Goal: Navigation & Orientation: Find specific page/section

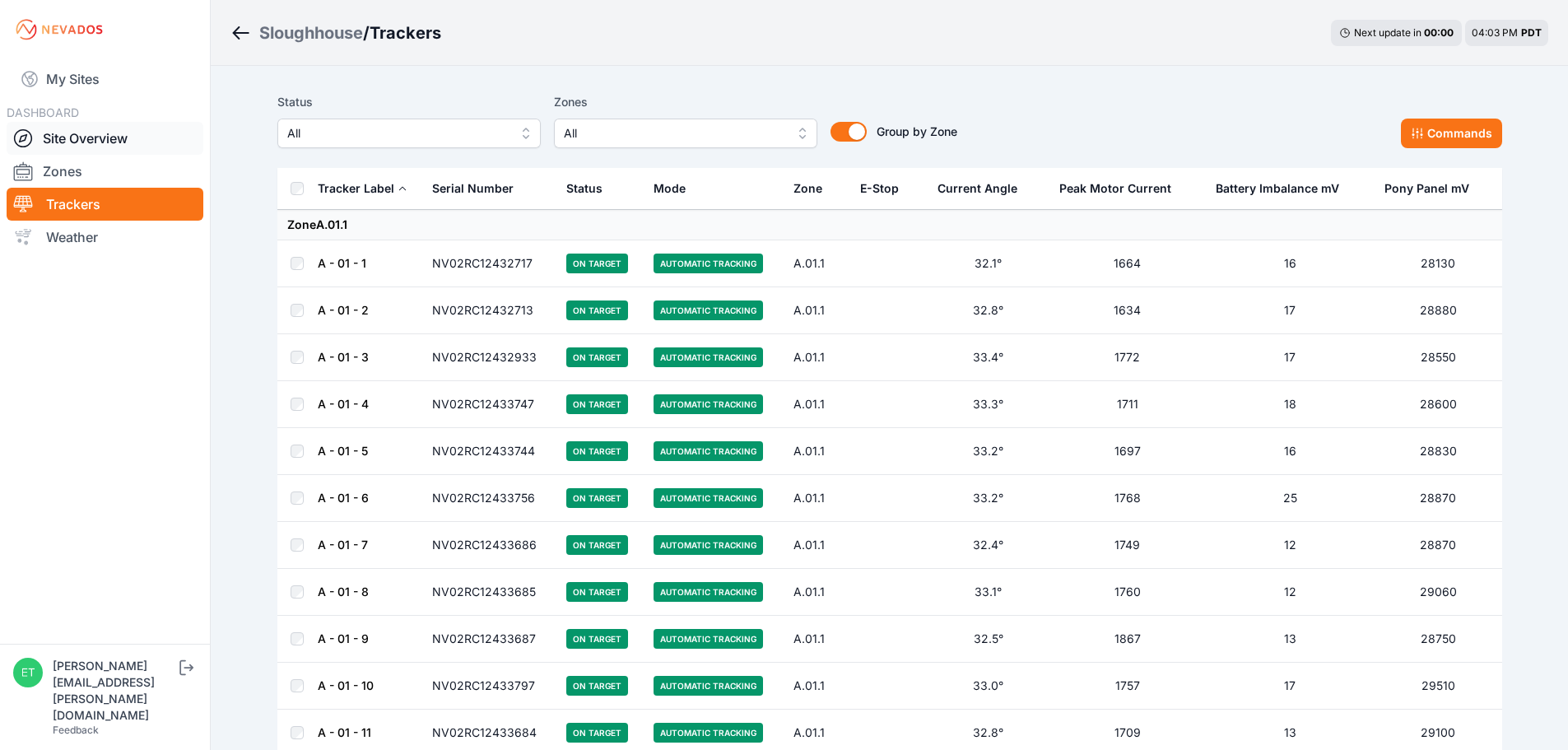
drag, startPoint x: 38, startPoint y: 79, endPoint x: 58, endPoint y: 122, distance: 47.4
click at [38, 79] on icon at bounding box center [30, 80] width 20 height 20
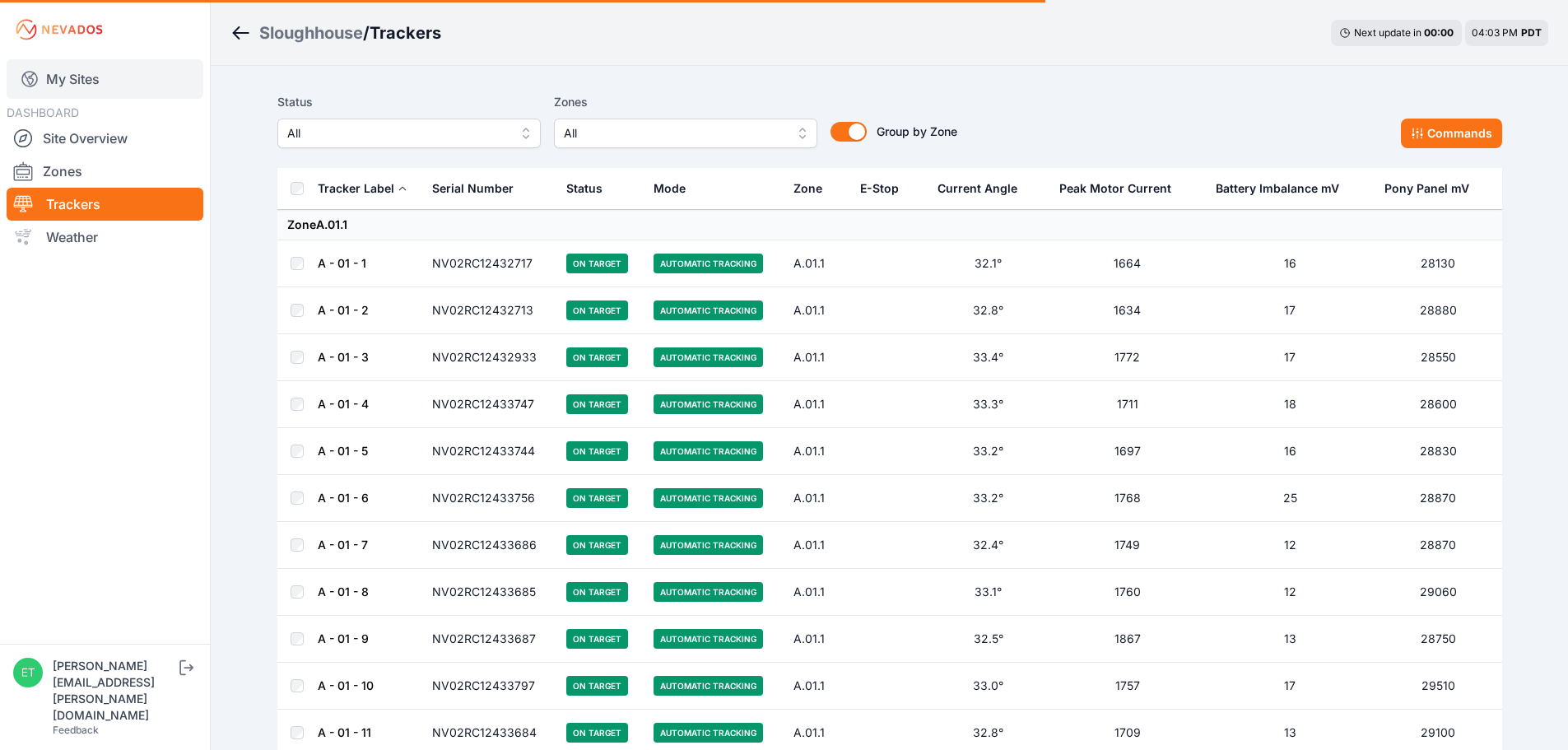
click at [58, 77] on link "My Sites" at bounding box center [105, 80] width 197 height 40
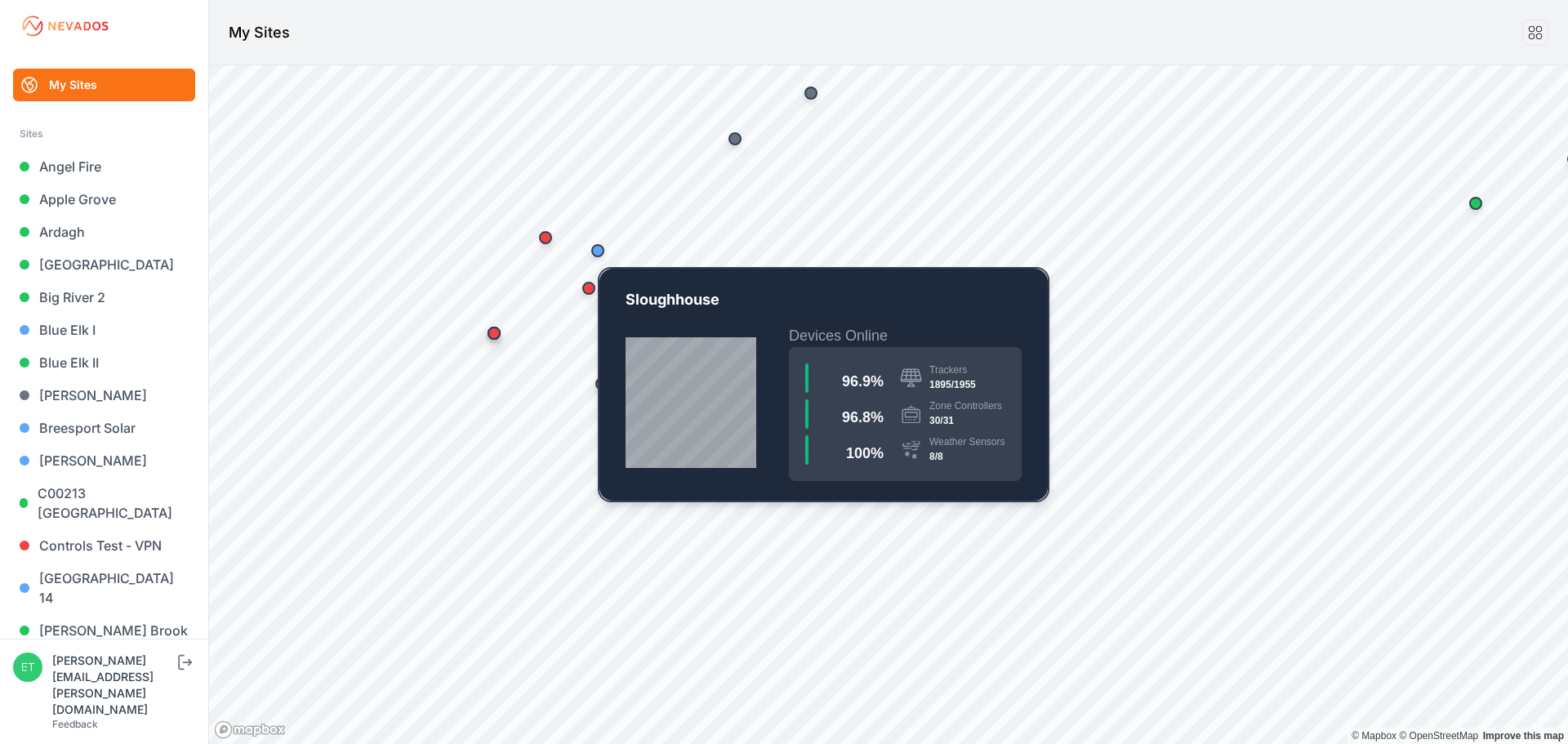
click at [595, 257] on div "Map marker" at bounding box center [598, 251] width 32 height 32
